Goal: Check status: Check status

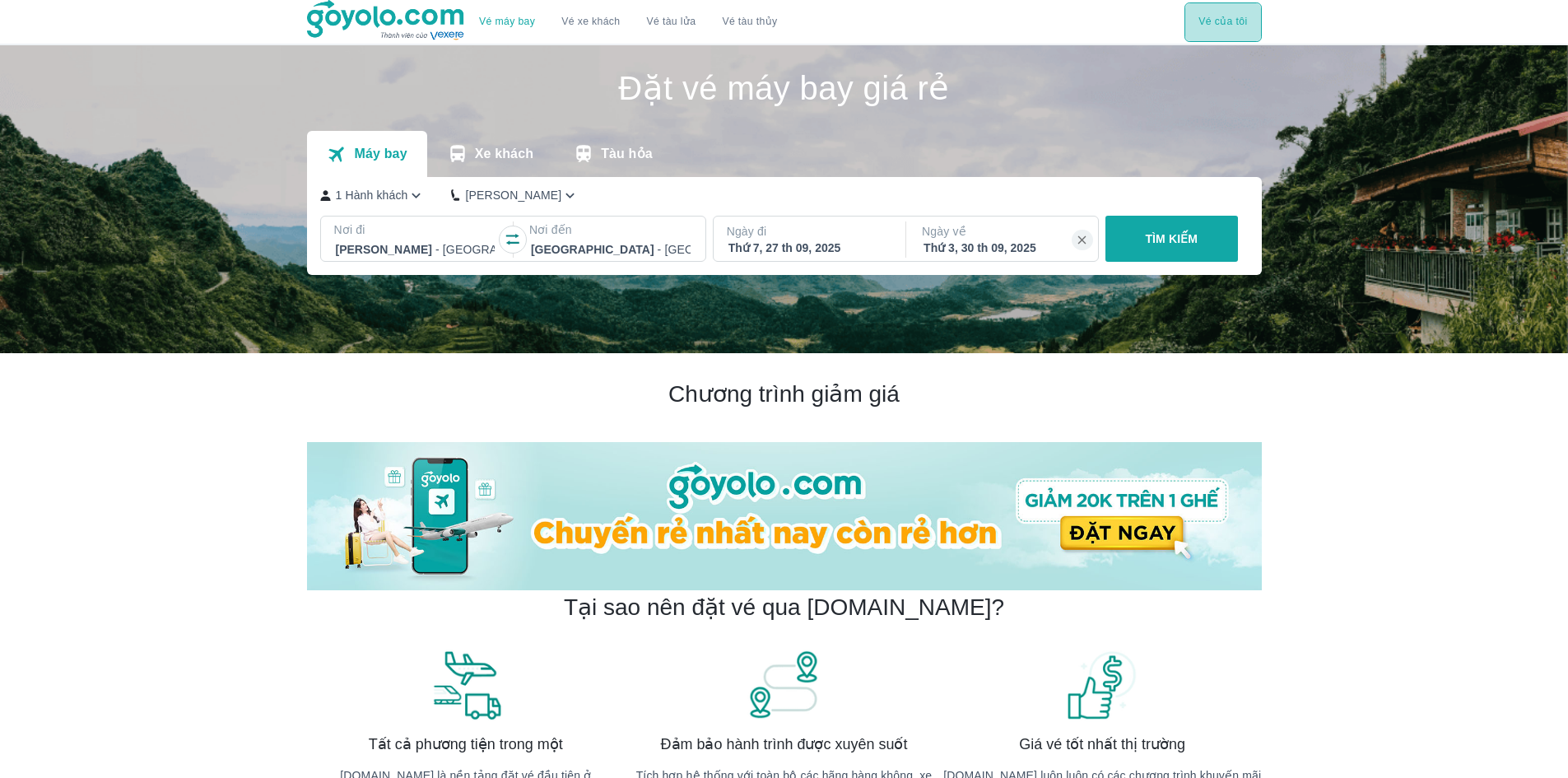
click at [1215, 19] on button "Vé của tôi" at bounding box center [1223, 22] width 77 height 40
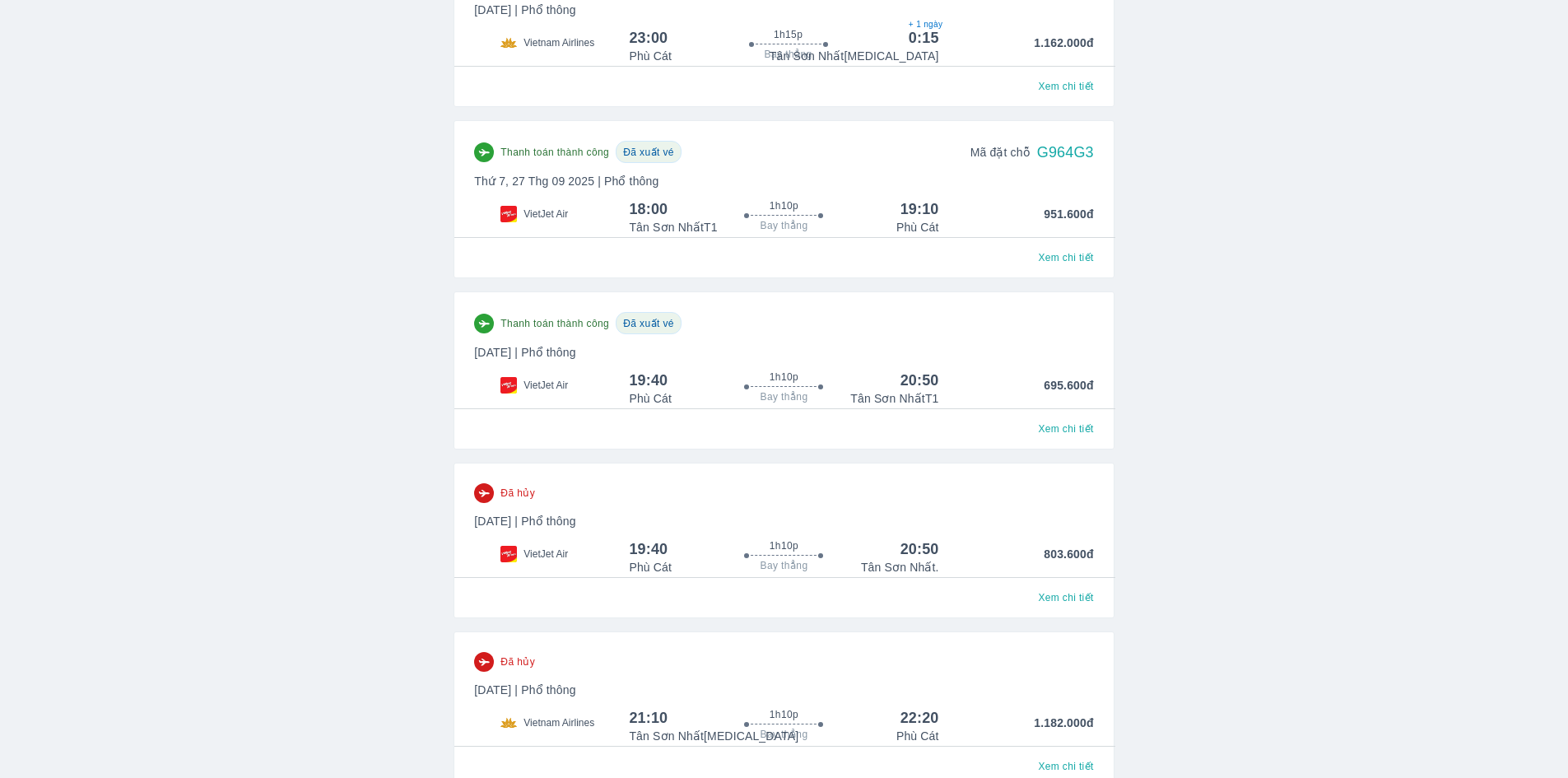
scroll to position [329, 0]
click at [1053, 262] on span "Xem chi tiết" at bounding box center [1065, 258] width 56 height 13
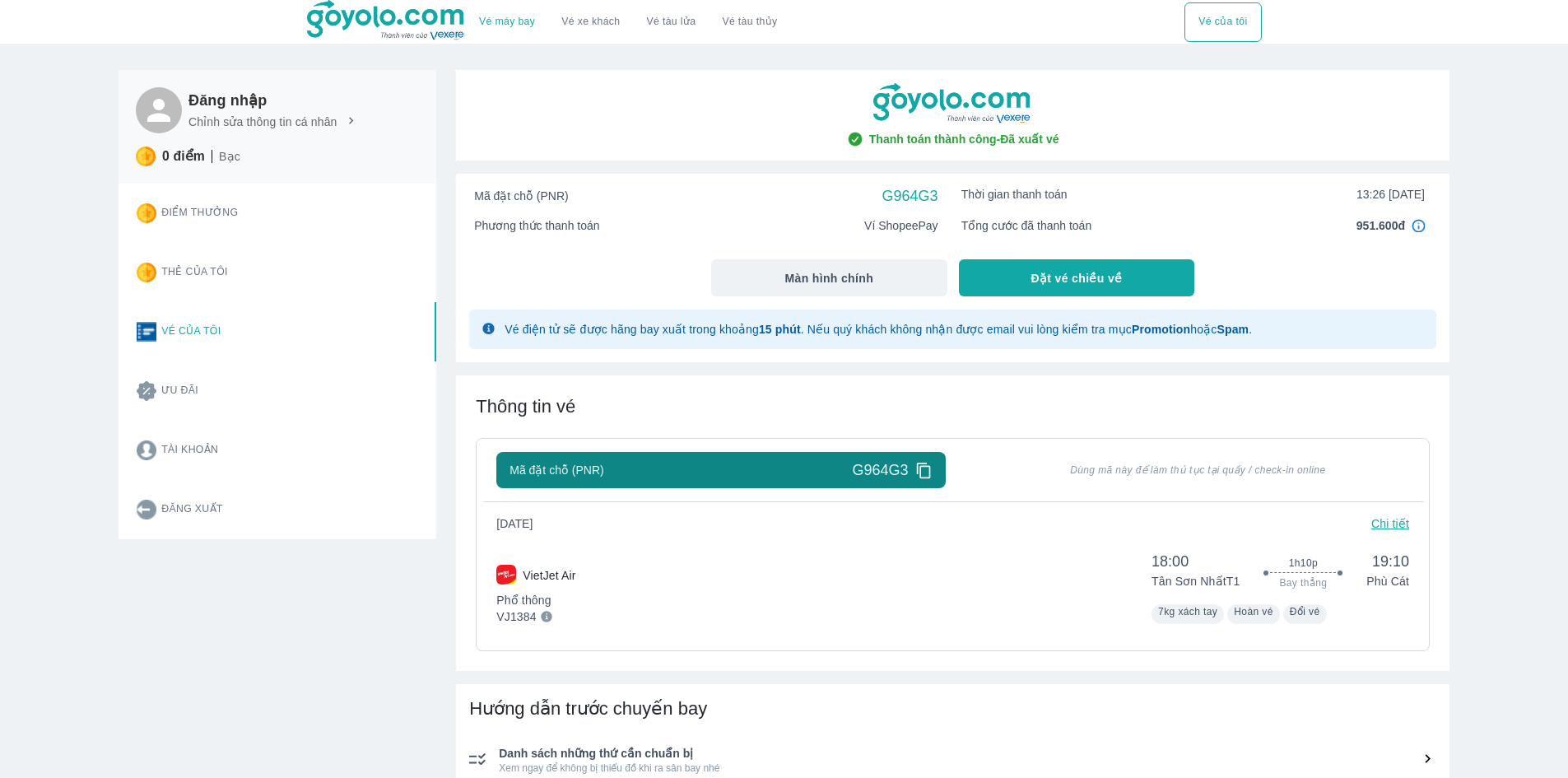
click at [923, 468] on icon at bounding box center [922, 470] width 14 height 16
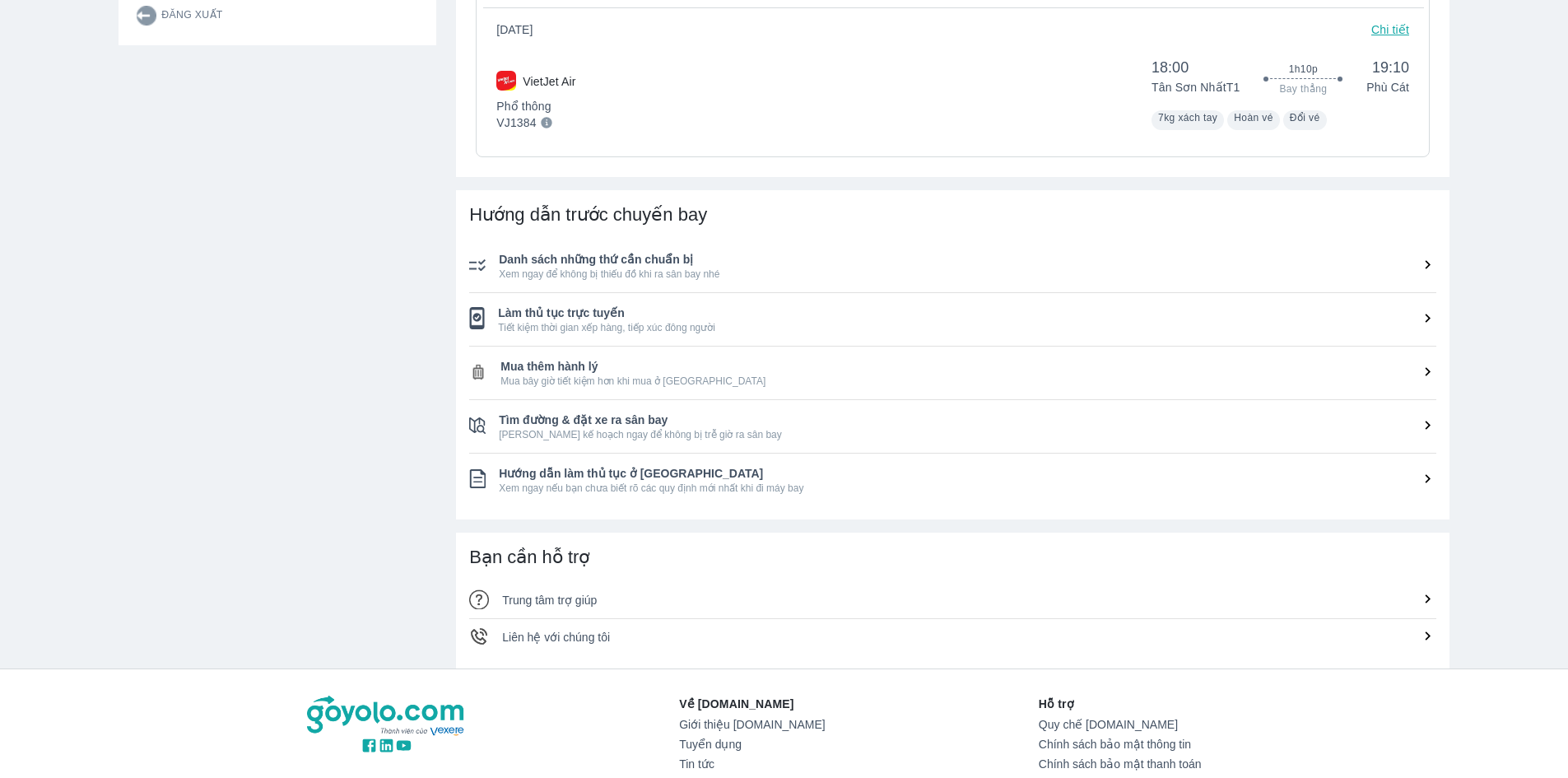
scroll to position [411, 0]
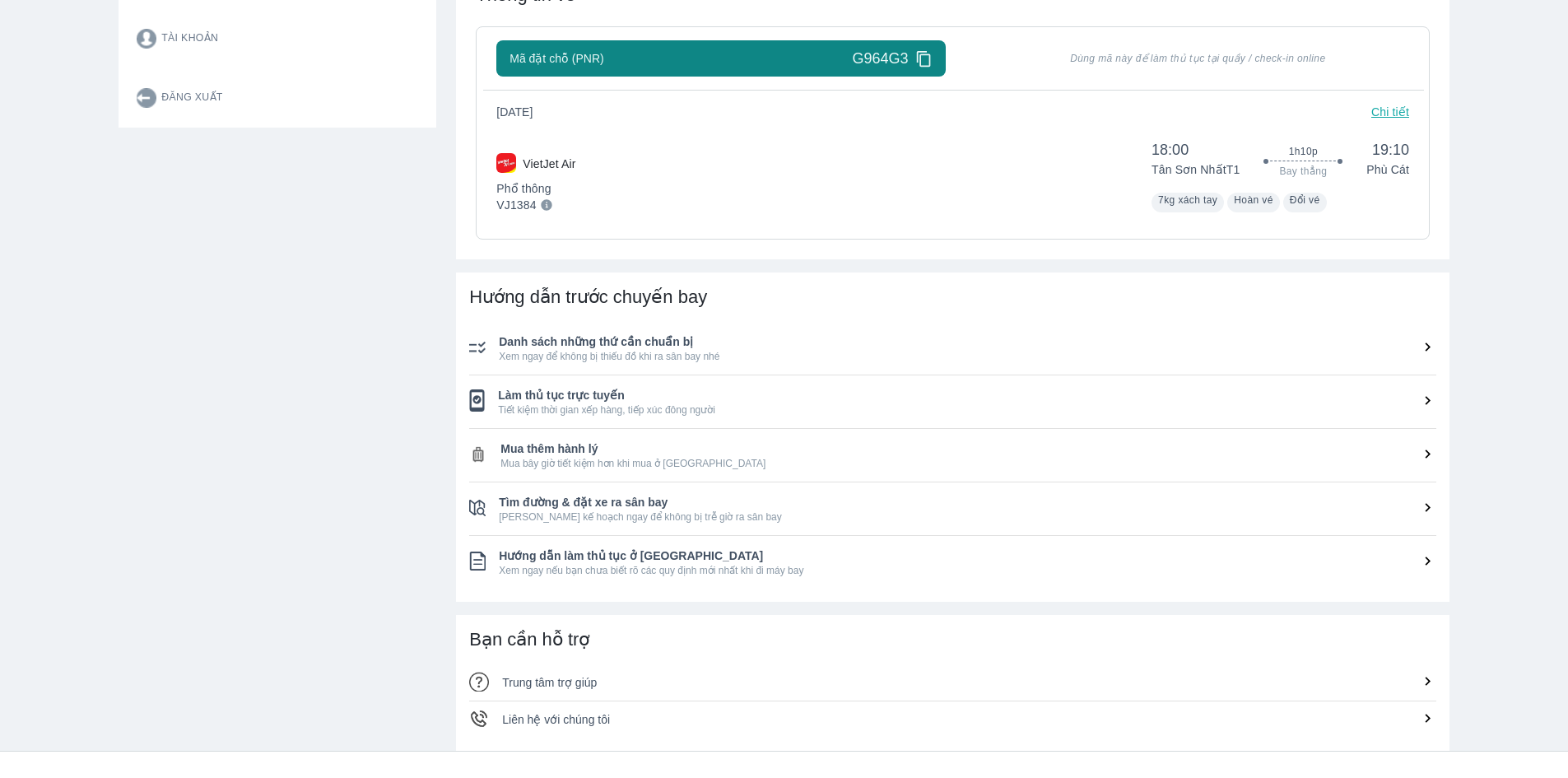
click at [572, 406] on span "Tiết kiệm thời gian xếp hàng, tiếp xúc đông người" at bounding box center [967, 409] width 938 height 13
click at [1424, 398] on icon at bounding box center [1427, 400] width 18 height 18
click at [1429, 396] on icon at bounding box center [1427, 400] width 18 height 18
click at [1426, 397] on icon at bounding box center [1427, 400] width 5 height 9
click at [602, 362] on span "Xem ngay để không bị thiếu đồ khi ra sân bay nhé" at bounding box center [967, 357] width 937 height 13
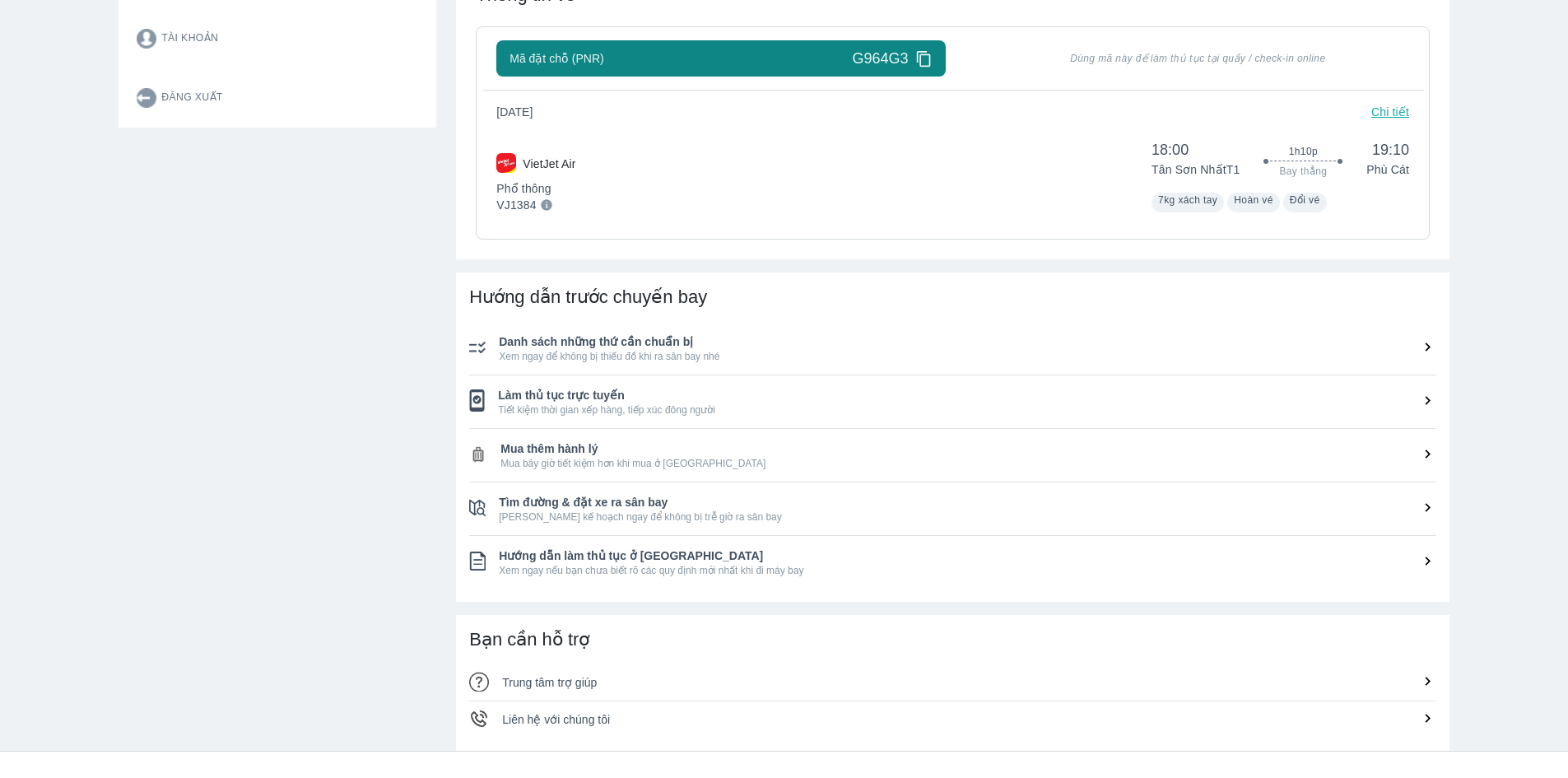
click at [1426, 351] on icon at bounding box center [1427, 347] width 5 height 9
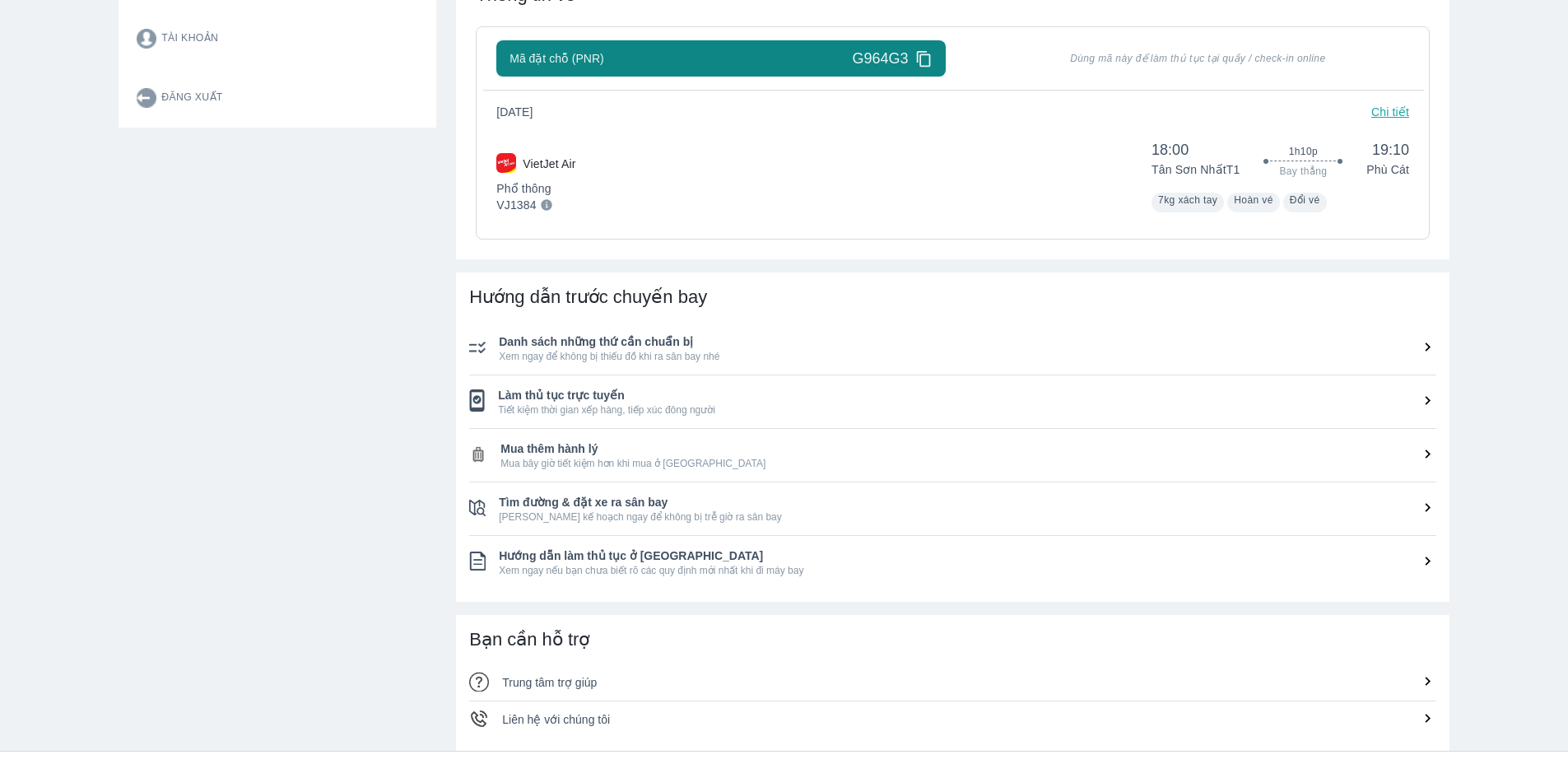
click at [646, 519] on span "[PERSON_NAME] kế hoạch ngay để không bị trễ giờ ra sân bay" at bounding box center [967, 517] width 937 height 13
click at [583, 338] on span "Danh sách những thứ cần chuẩn bị" at bounding box center [967, 342] width 937 height 17
click at [571, 339] on span "Danh sách những thứ cần chuẩn bị" at bounding box center [967, 342] width 937 height 17
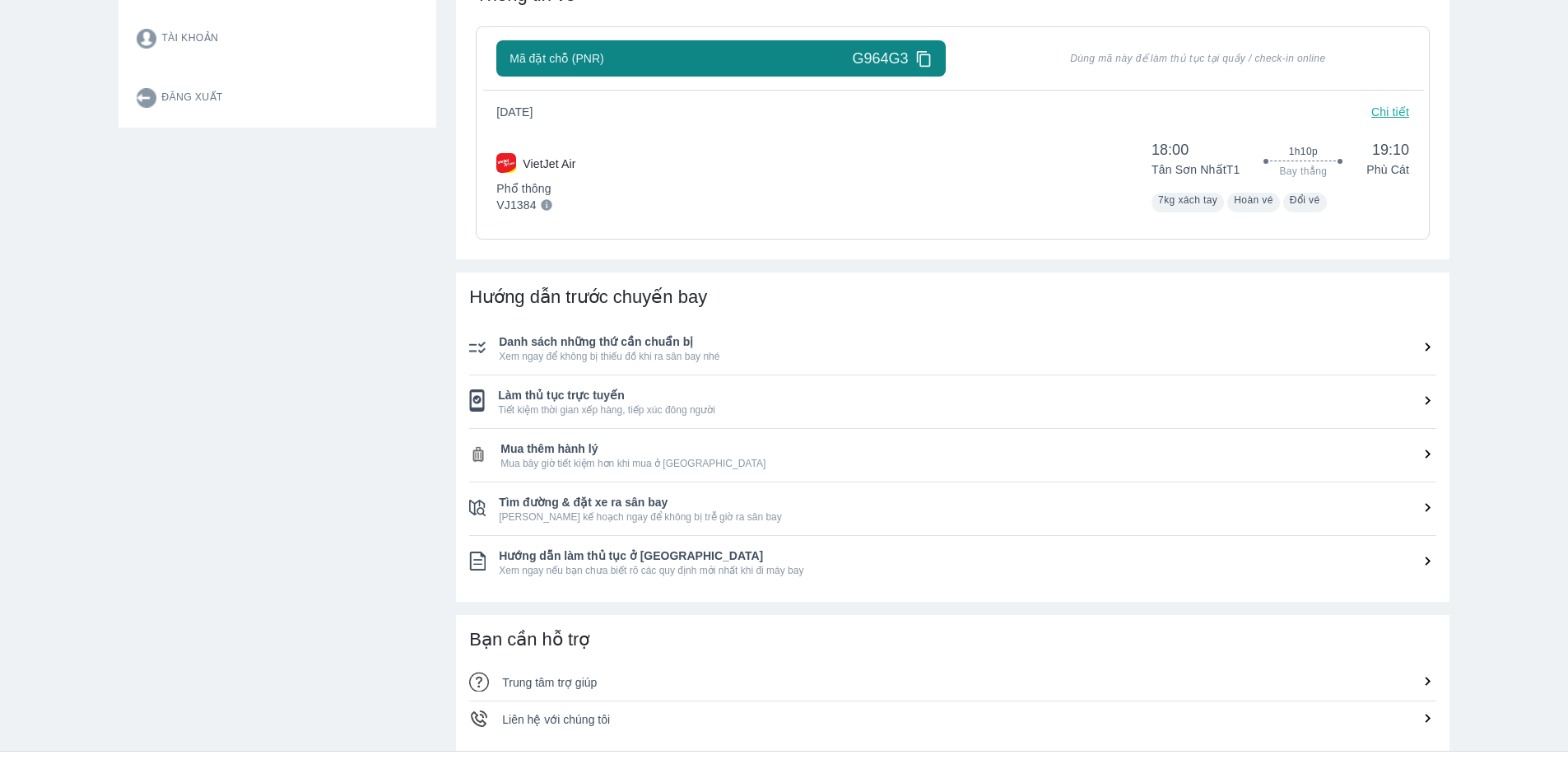
click at [646, 346] on span "Danh sách những thứ cần chuẩn bị" at bounding box center [967, 342] width 937 height 17
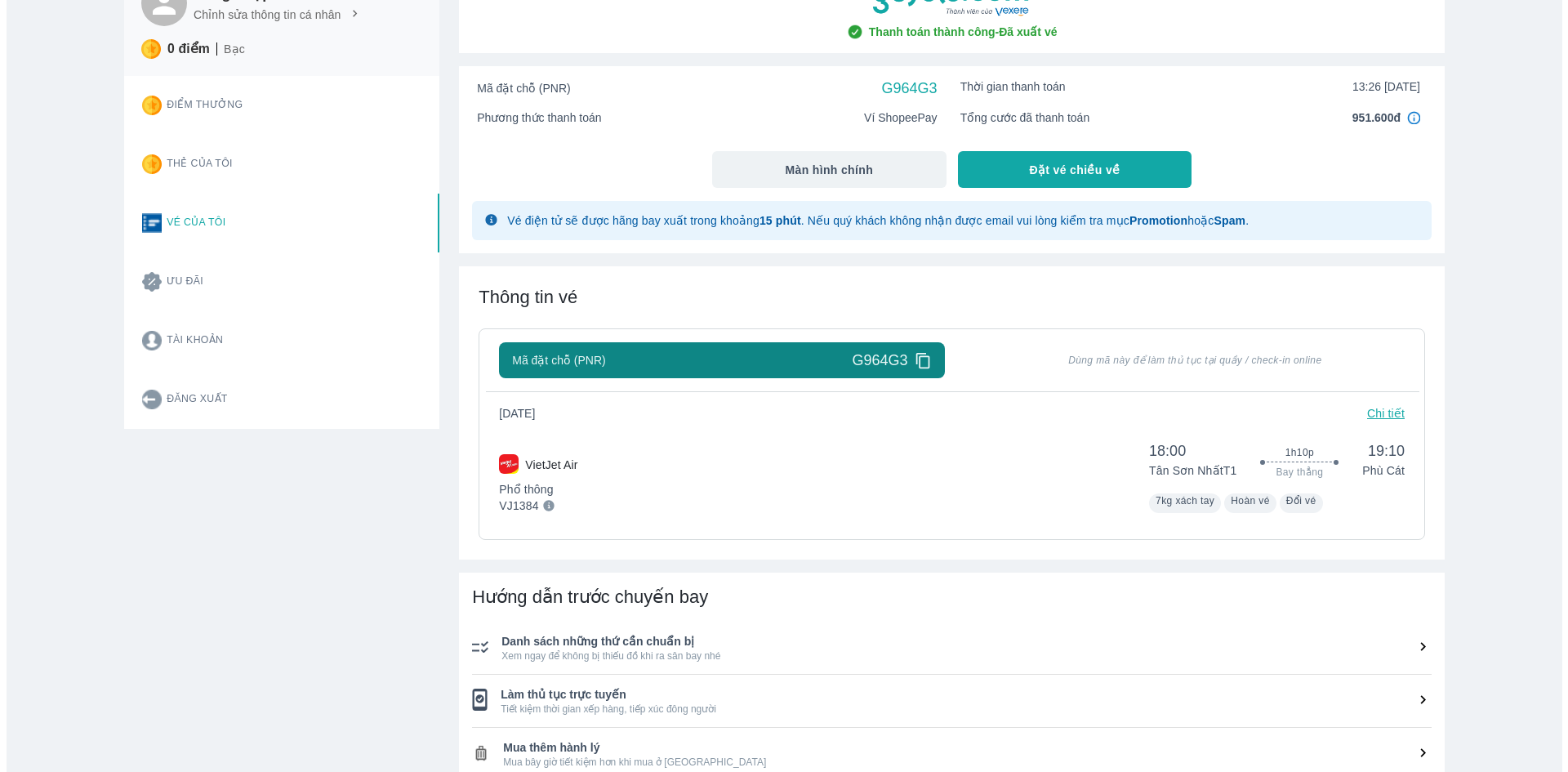
scroll to position [82, 0]
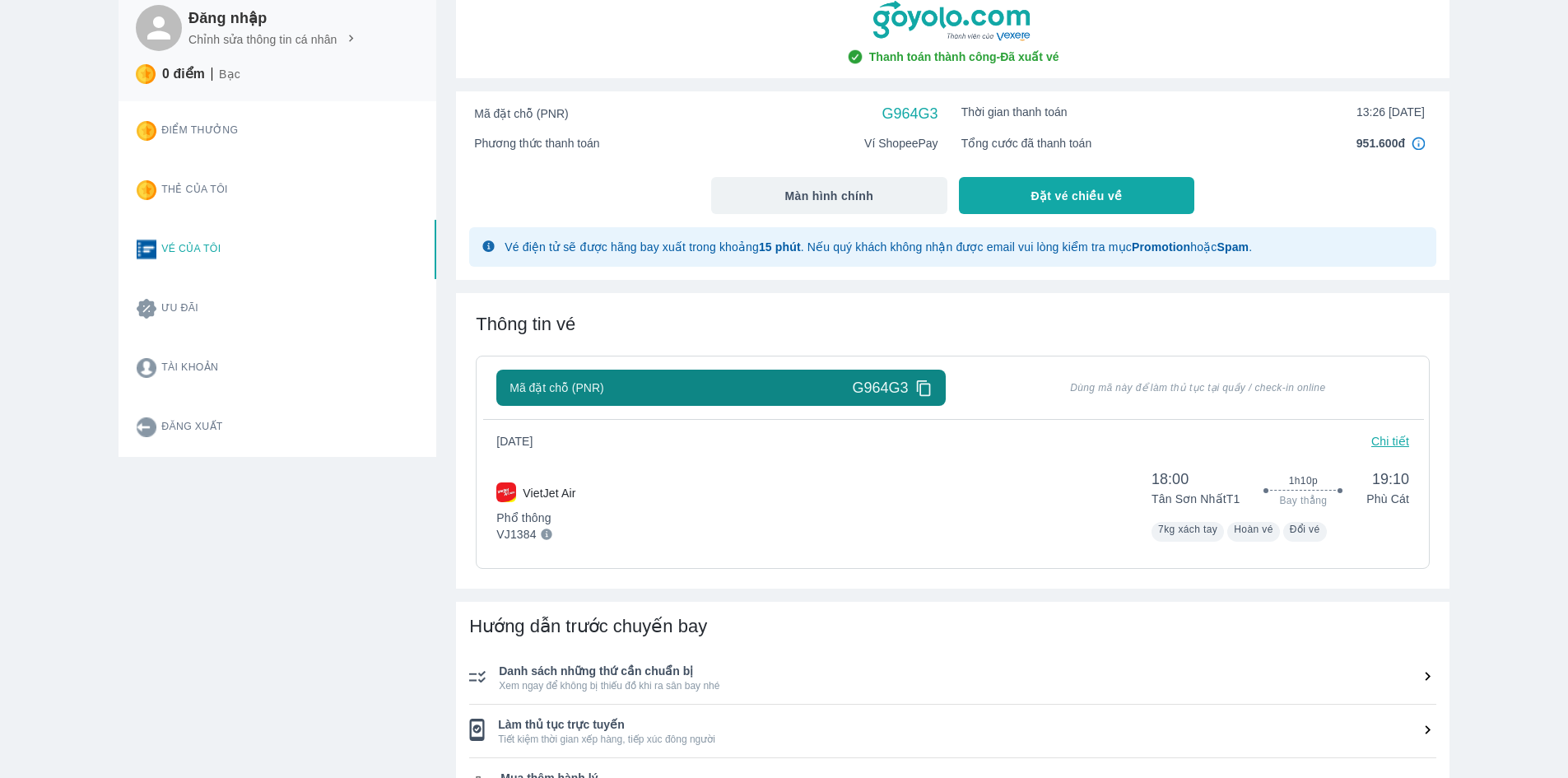
click at [1168, 533] on span "7kg xách tay" at bounding box center [1187, 529] width 59 height 11
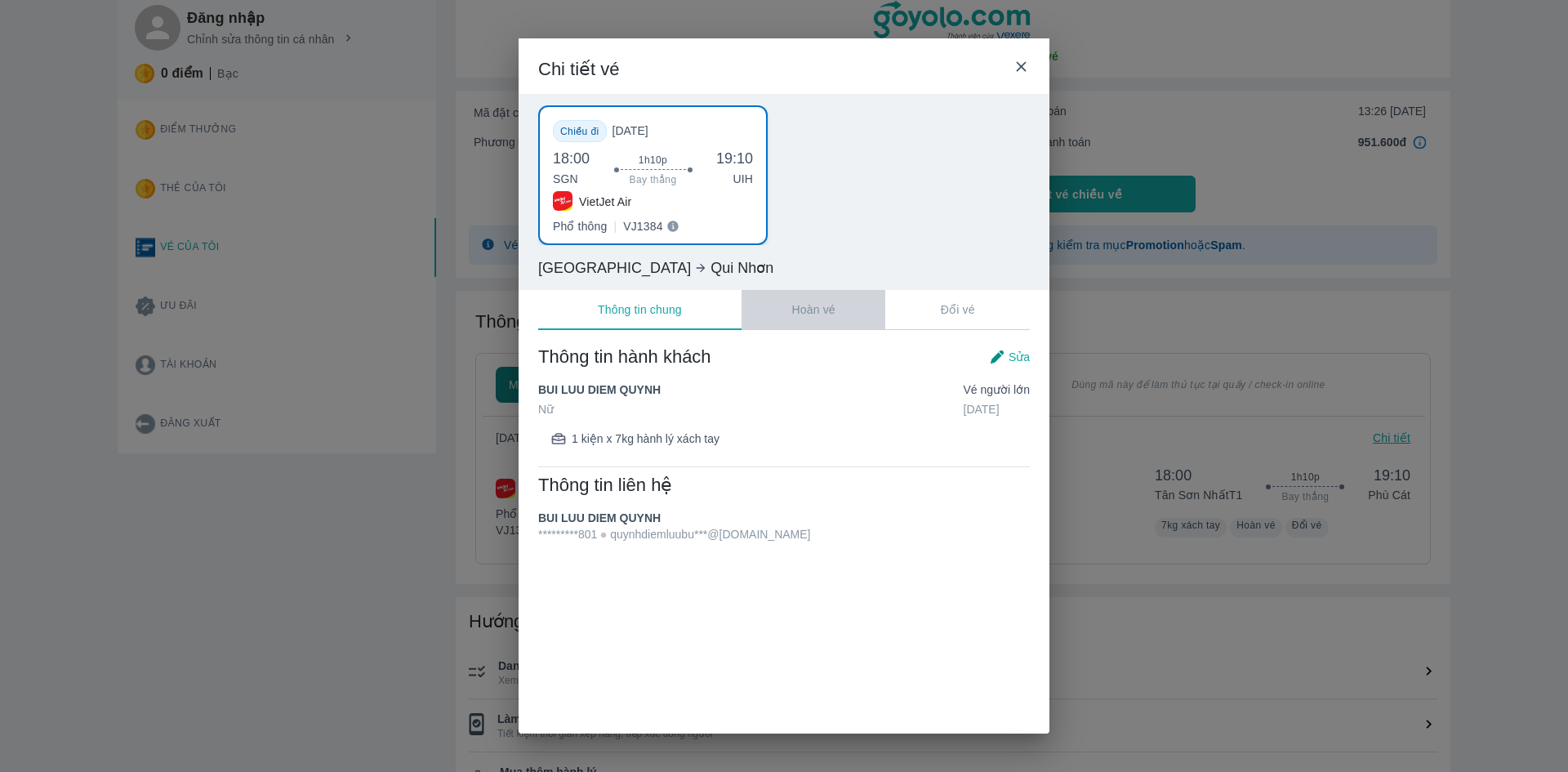
click at [830, 311] on p "Hoàn vé" at bounding box center [813, 310] width 43 height 17
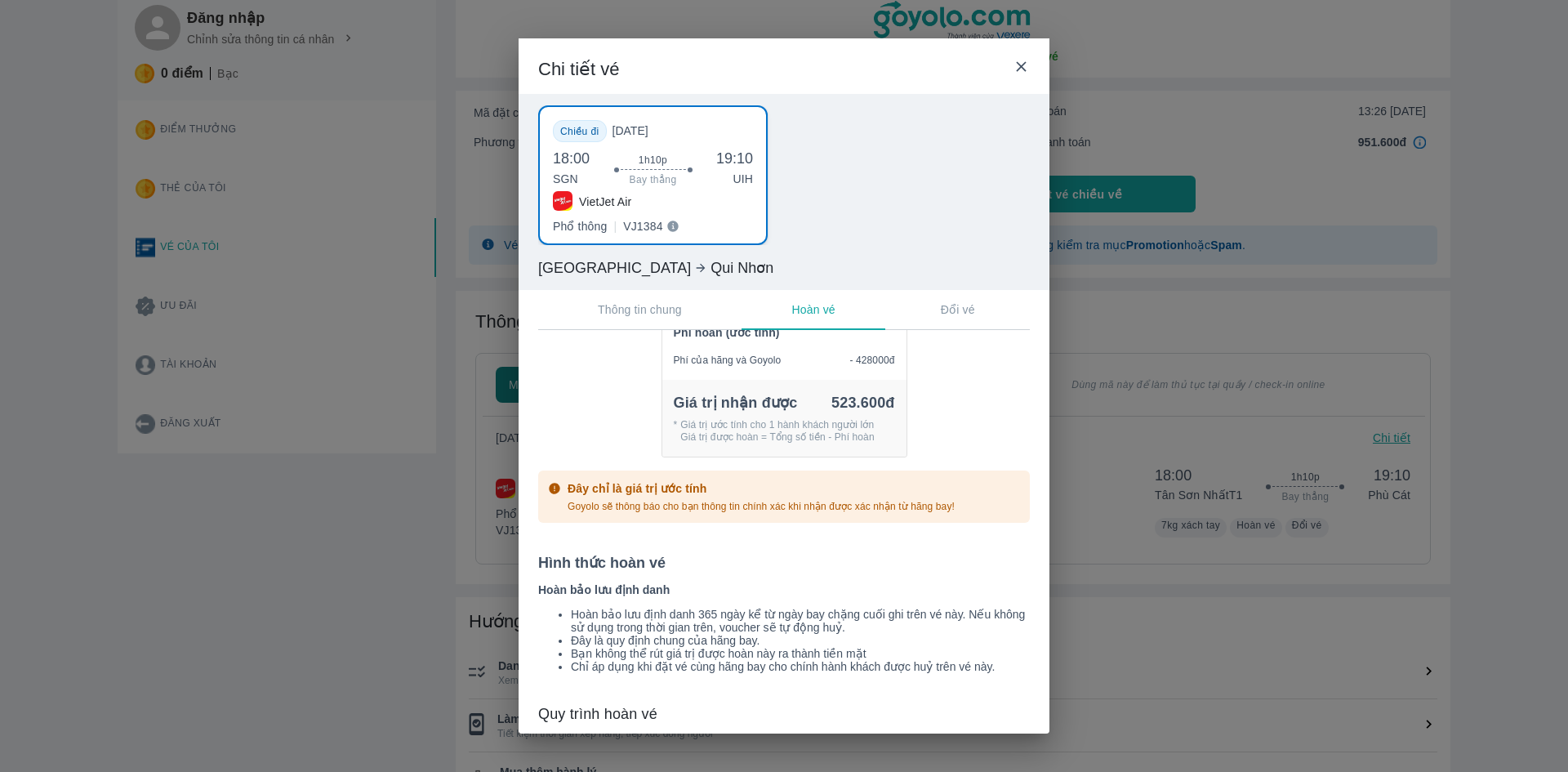
scroll to position [326, 0]
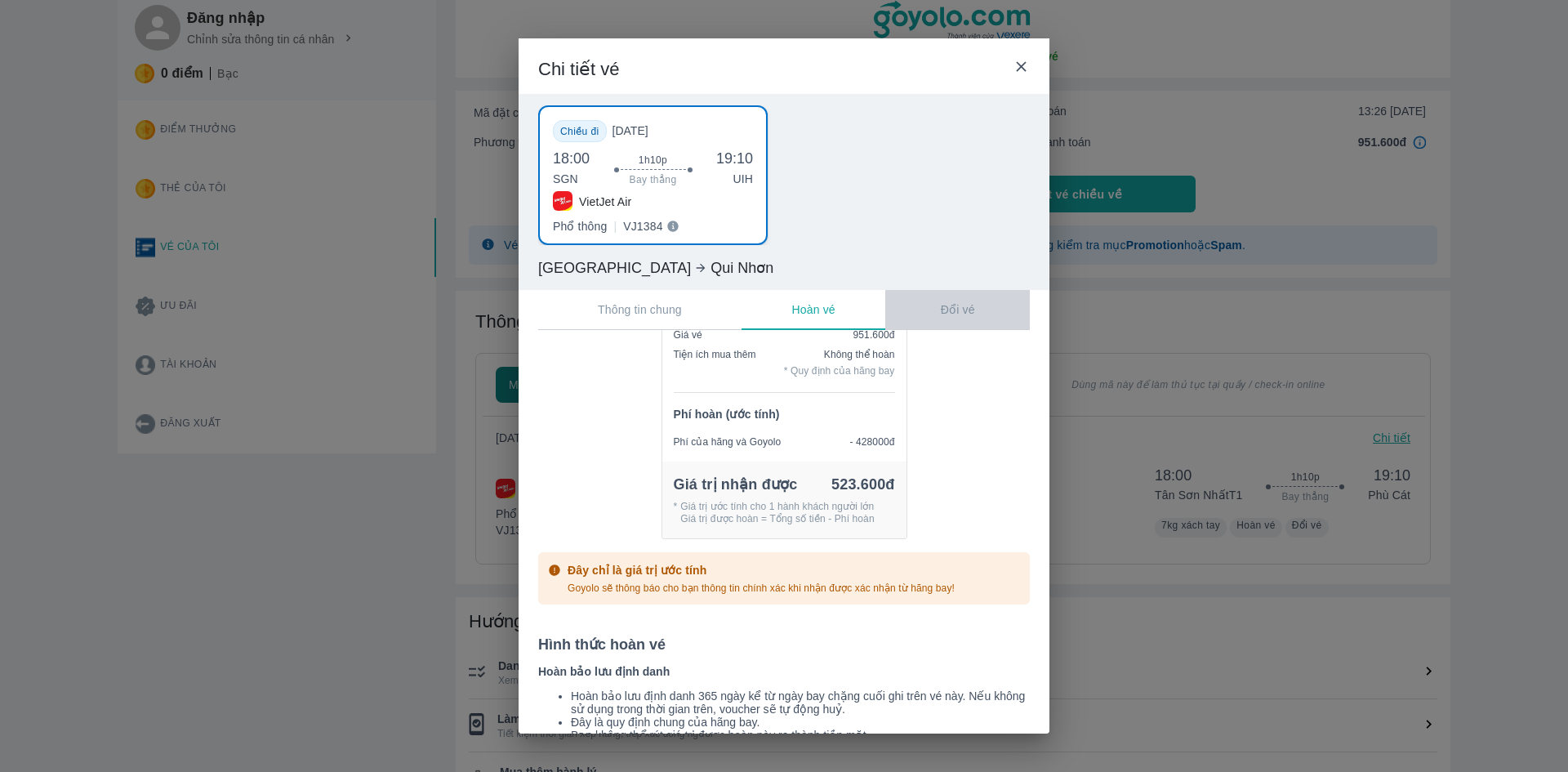
click at [970, 315] on p "Đổi vé" at bounding box center [958, 310] width 34 height 17
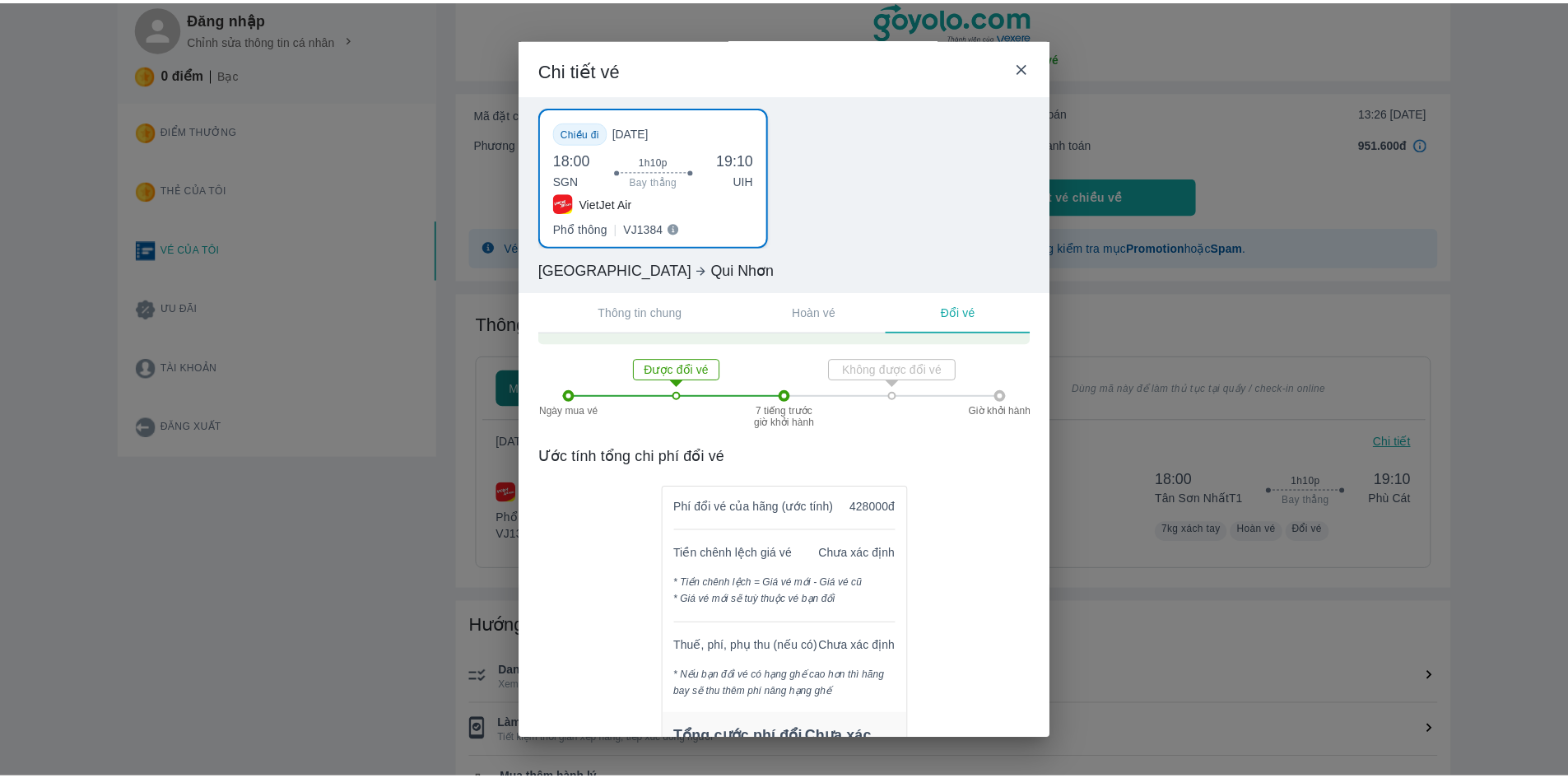
scroll to position [82, 0]
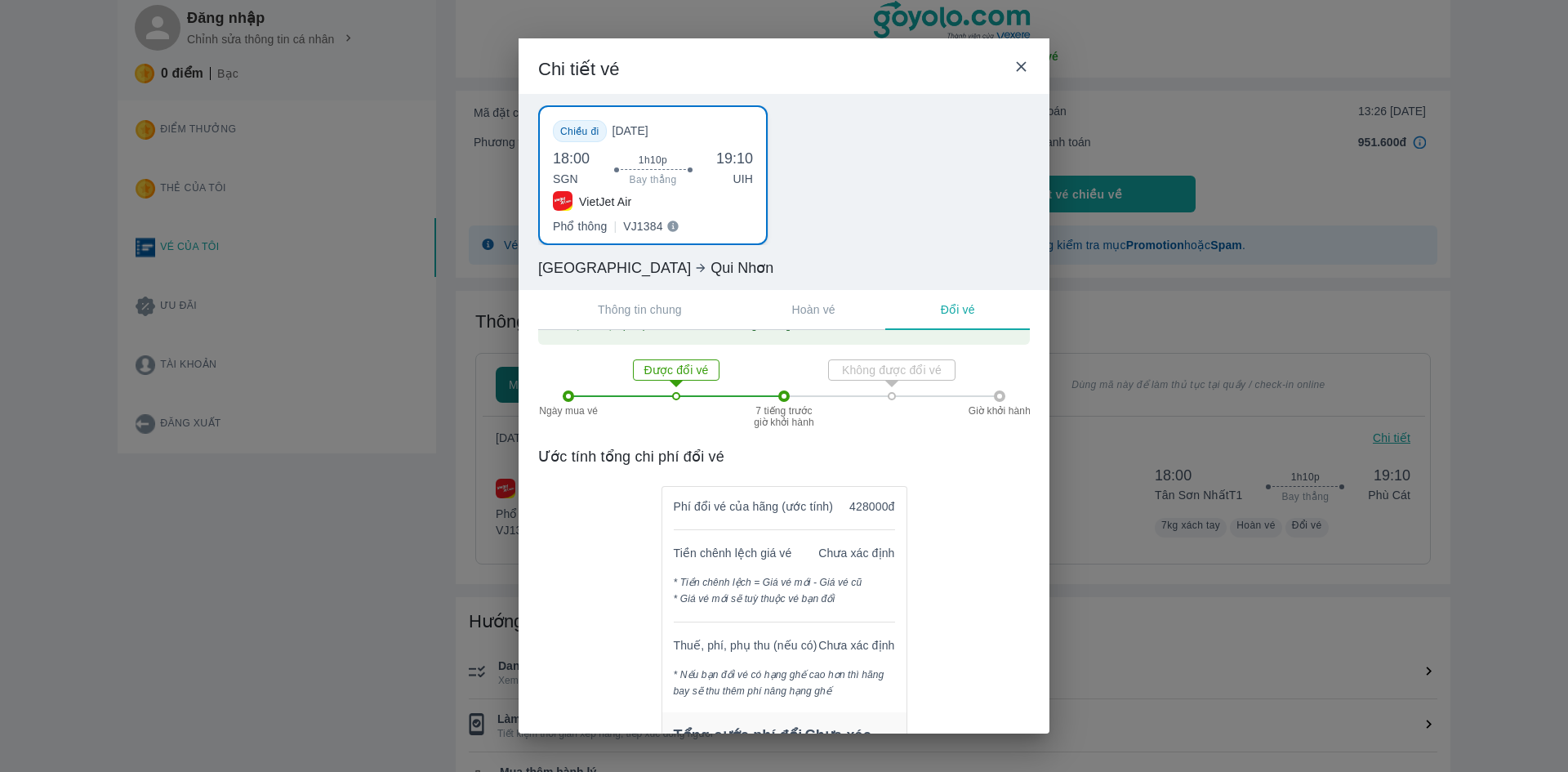
click at [1024, 66] on icon at bounding box center [1021, 66] width 17 height 17
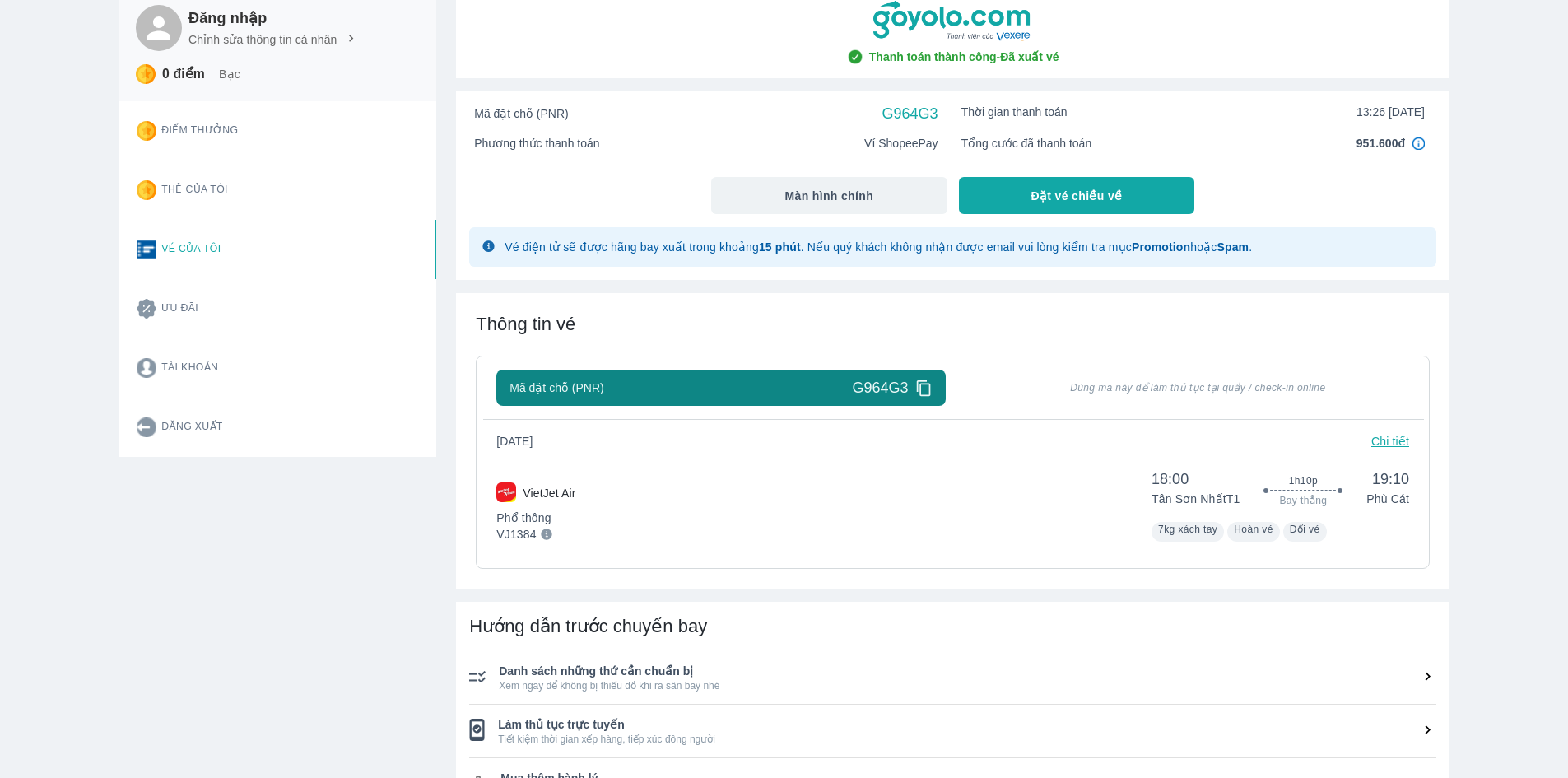
click at [926, 387] on icon at bounding box center [923, 388] width 18 height 18
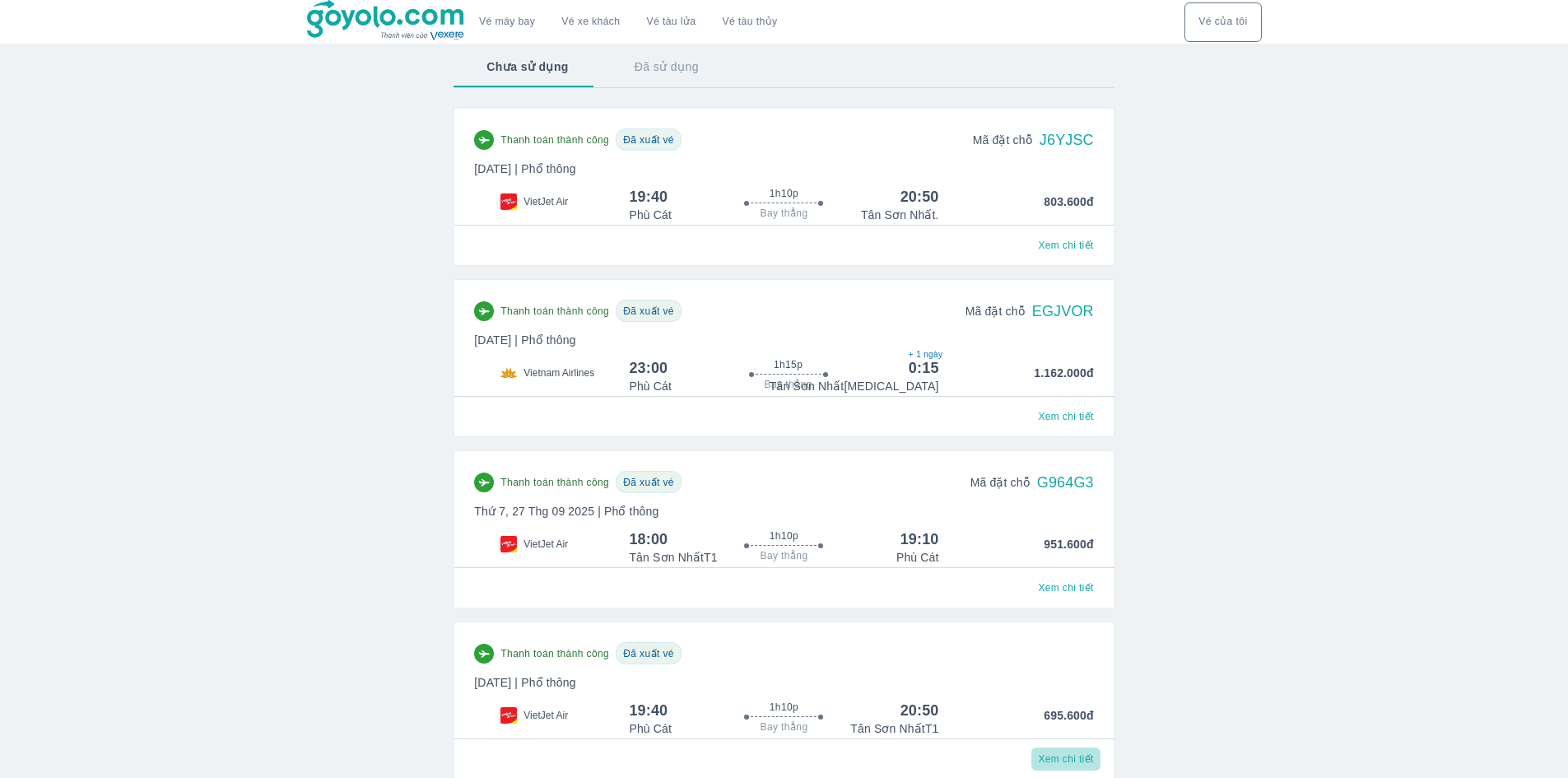
click at [1068, 758] on button "Xem chi tiết" at bounding box center [1065, 759] width 69 height 23
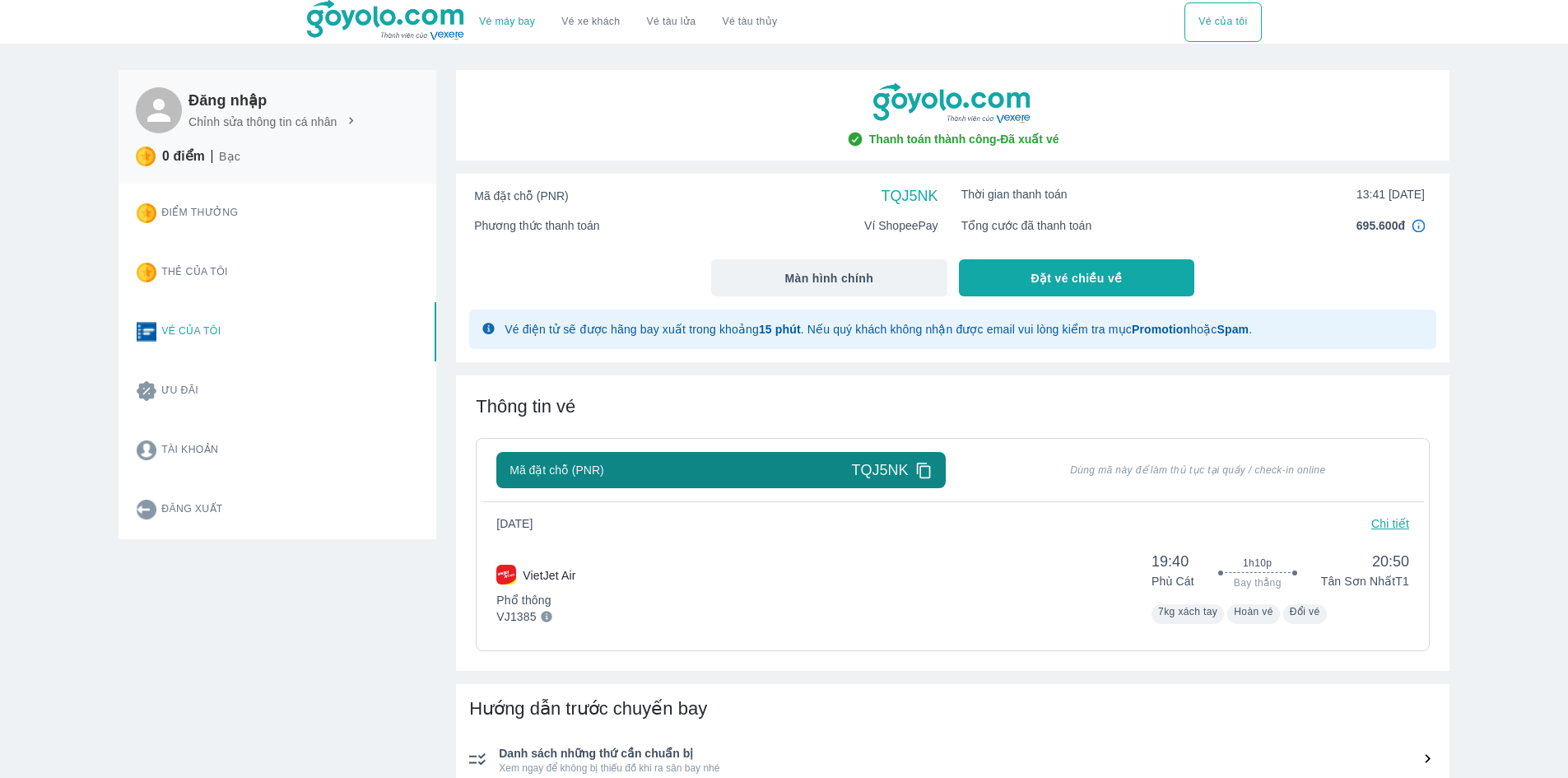
click at [926, 469] on icon at bounding box center [923, 470] width 18 height 18
